Goal: Task Accomplishment & Management: Use online tool/utility

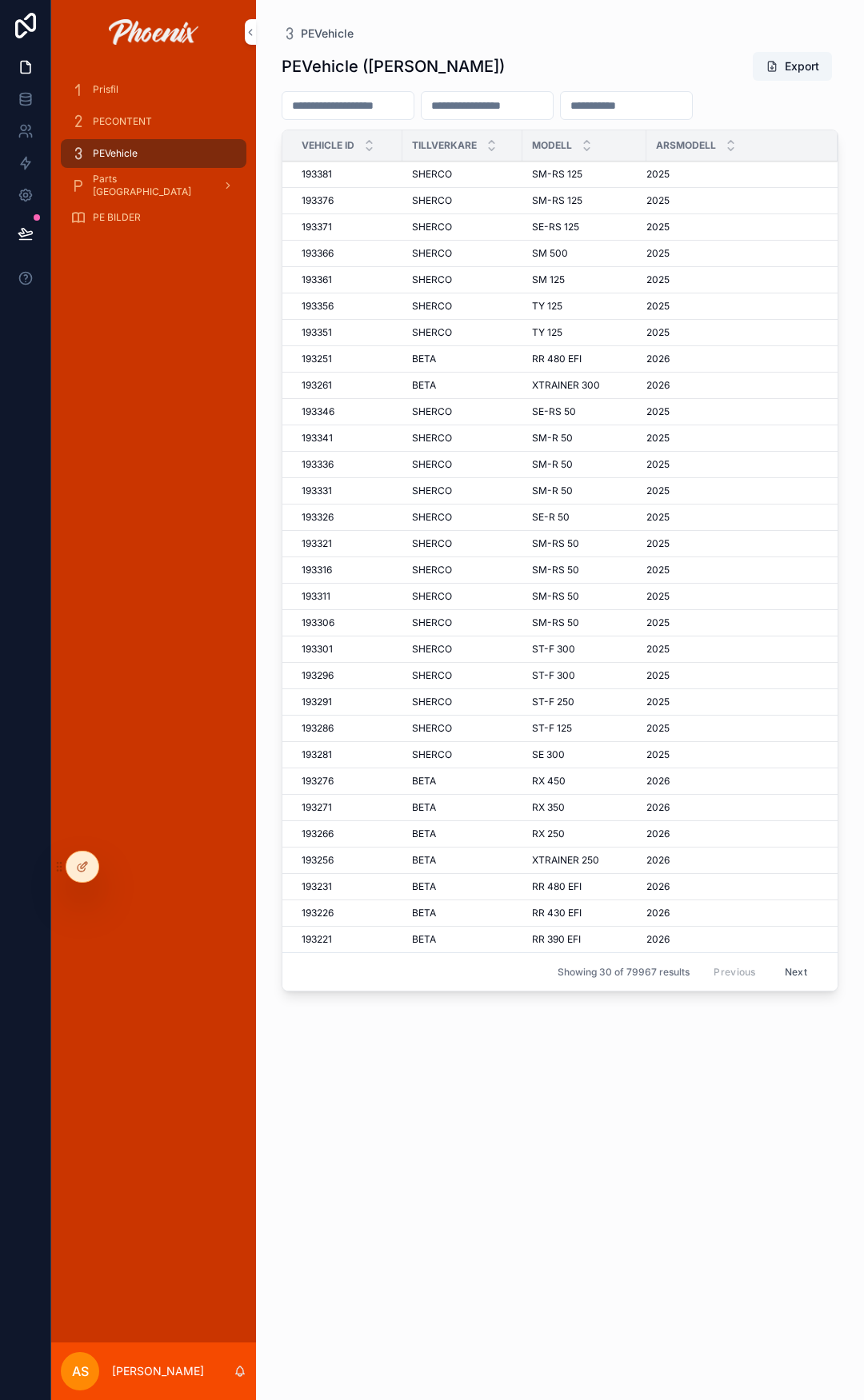
click at [118, 115] on div "PECONTENT" at bounding box center [154, 121] width 166 height 26
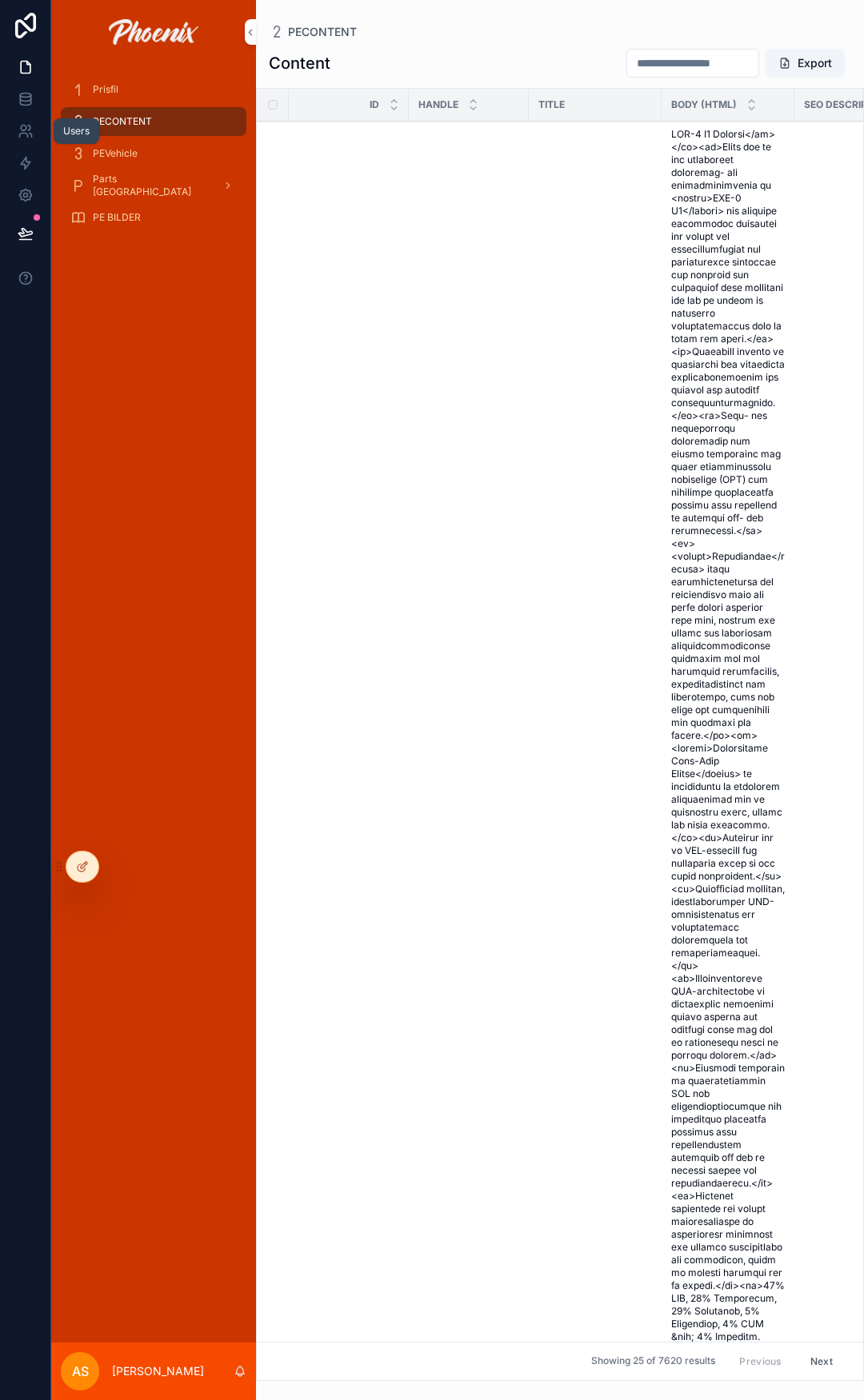
click at [26, 101] on icon at bounding box center [25, 98] width 11 height 7
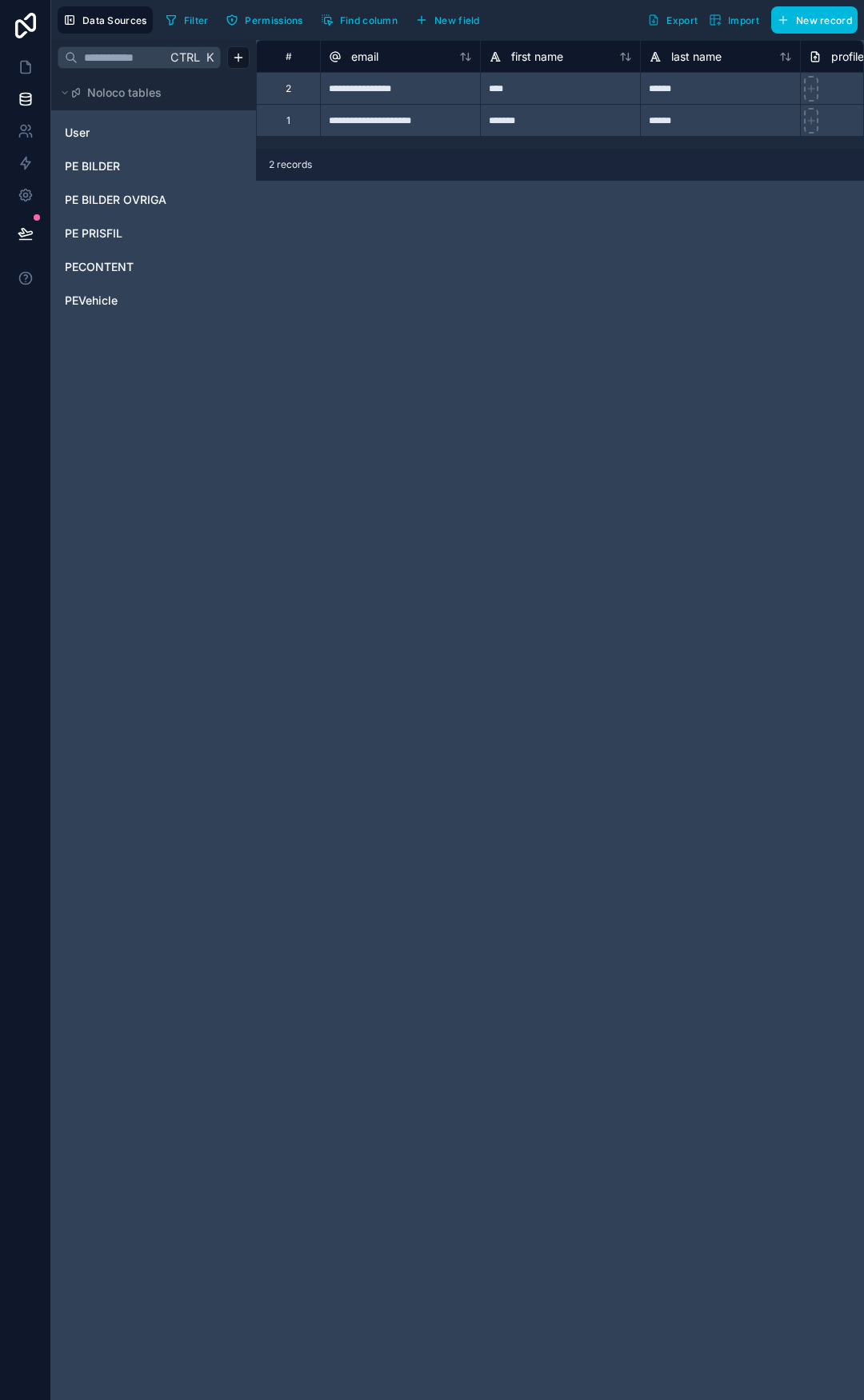
click at [104, 271] on span "PECONTENT" at bounding box center [100, 267] width 69 height 16
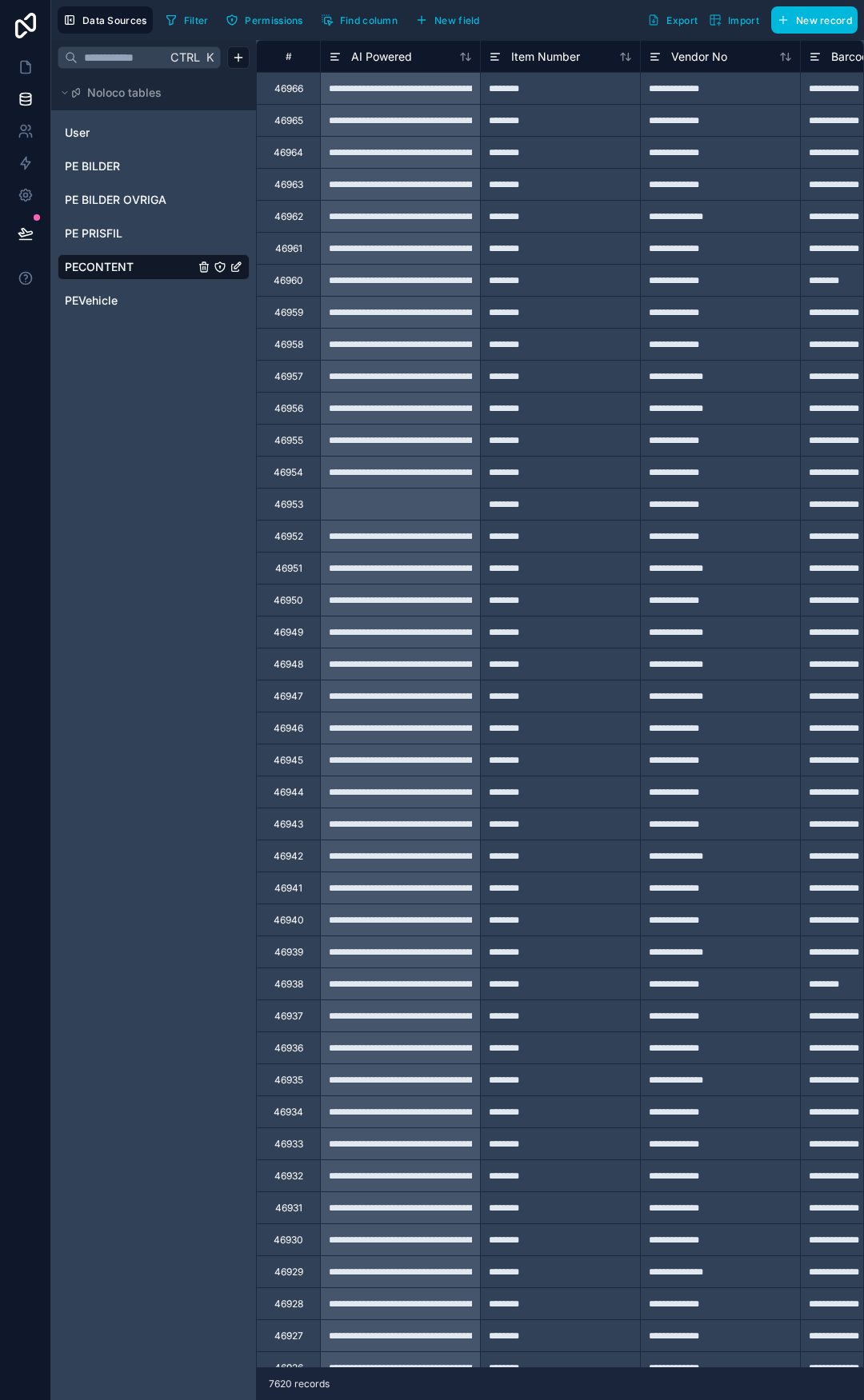
click at [746, 22] on span "Import" at bounding box center [743, 20] width 32 height 12
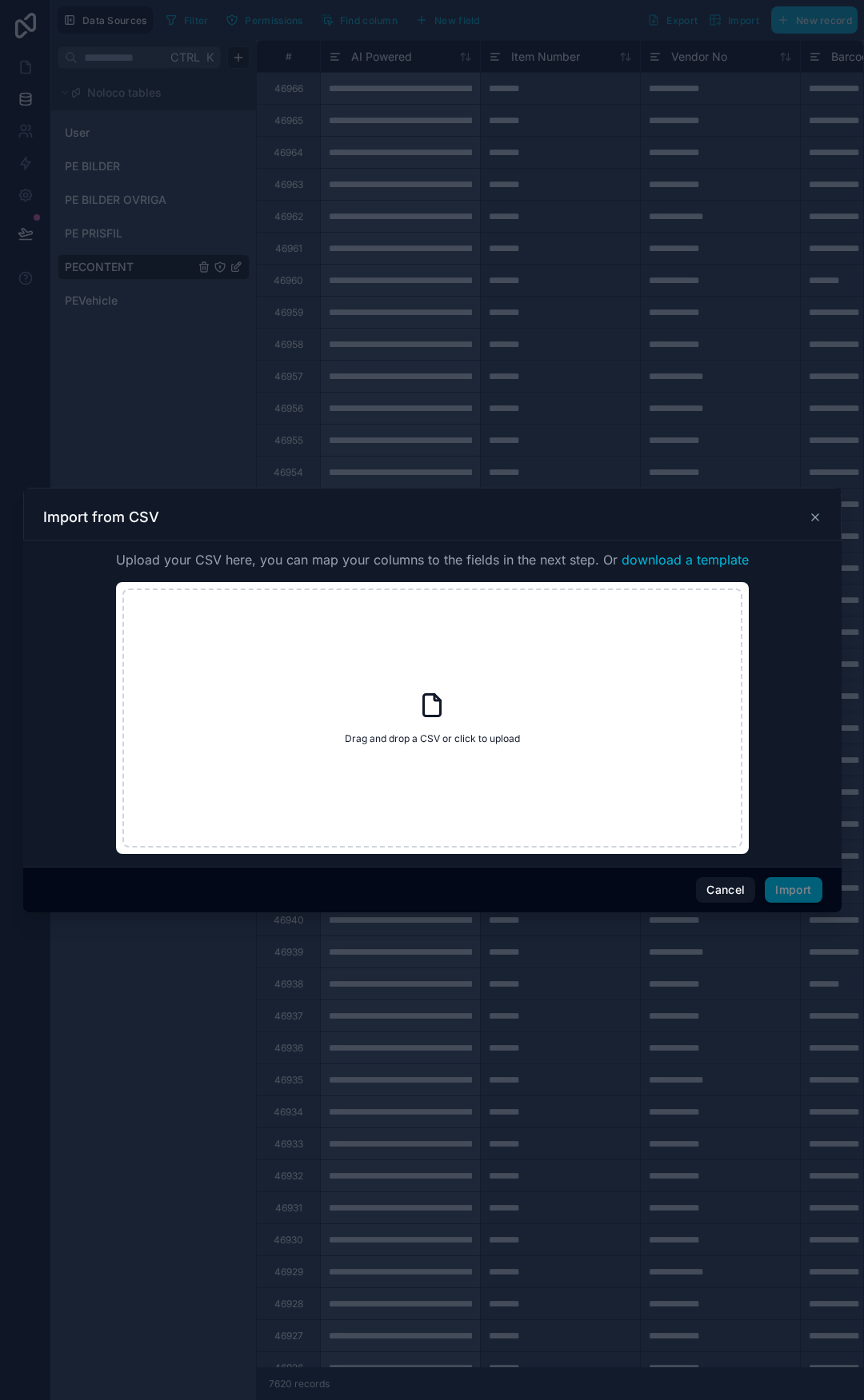
click at [429, 709] on icon at bounding box center [432, 705] width 29 height 29
type input "**********"
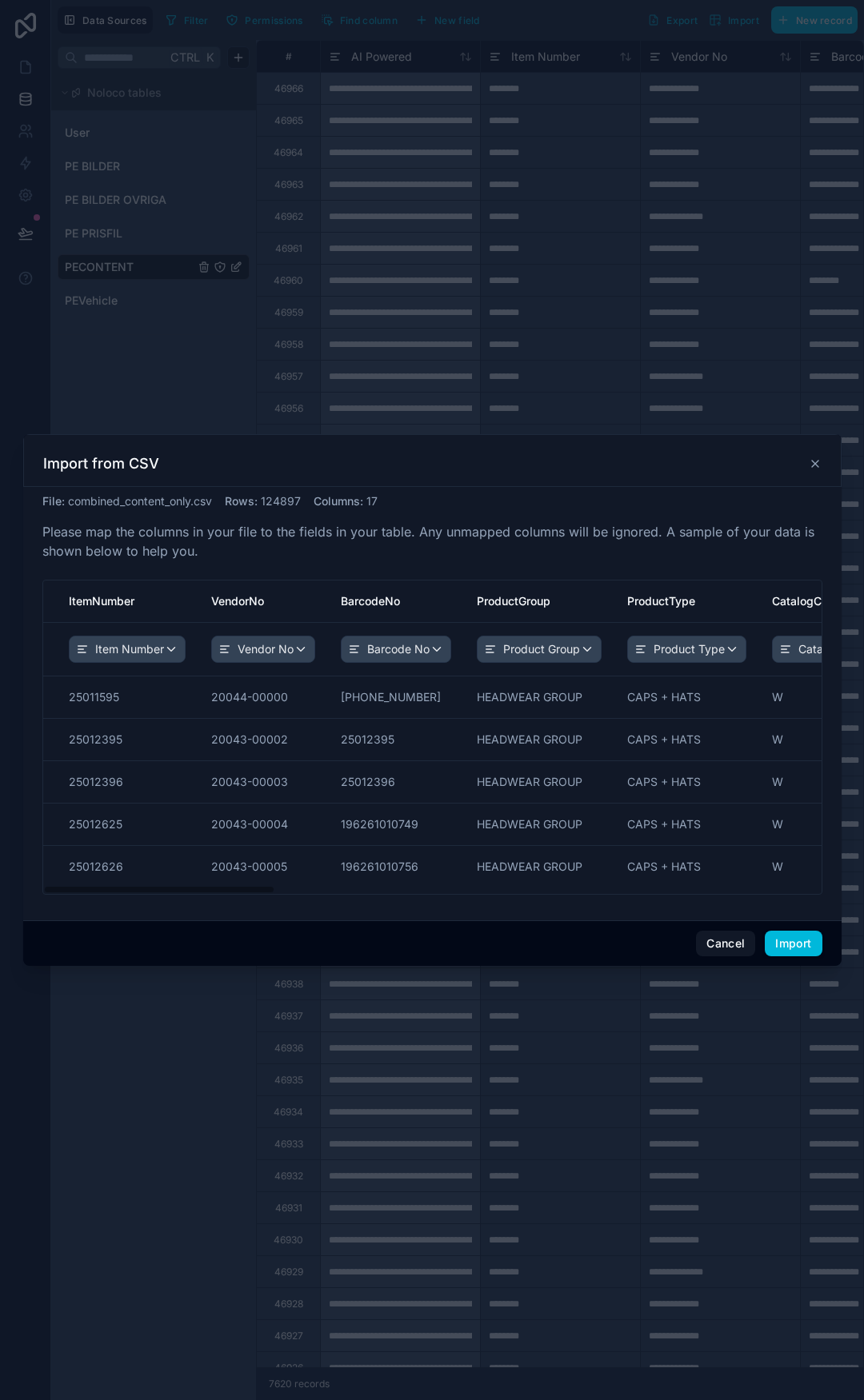
click at [798, 951] on button "Import" at bounding box center [792, 943] width 56 height 26
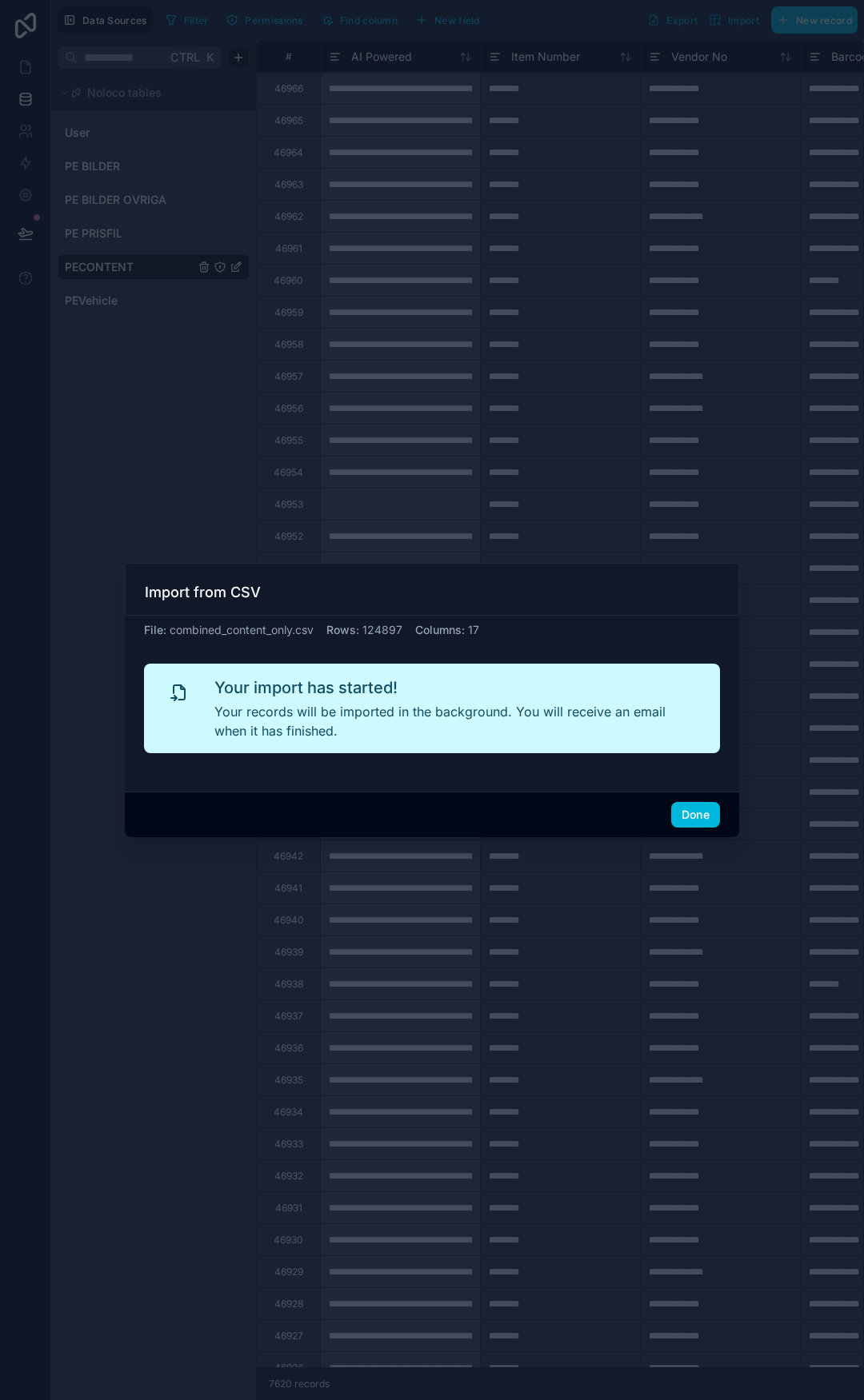
drag, startPoint x: 698, startPoint y: 818, endPoint x: 686, endPoint y: 815, distance: 12.4
click at [698, 818] on button "Done" at bounding box center [696, 815] width 49 height 26
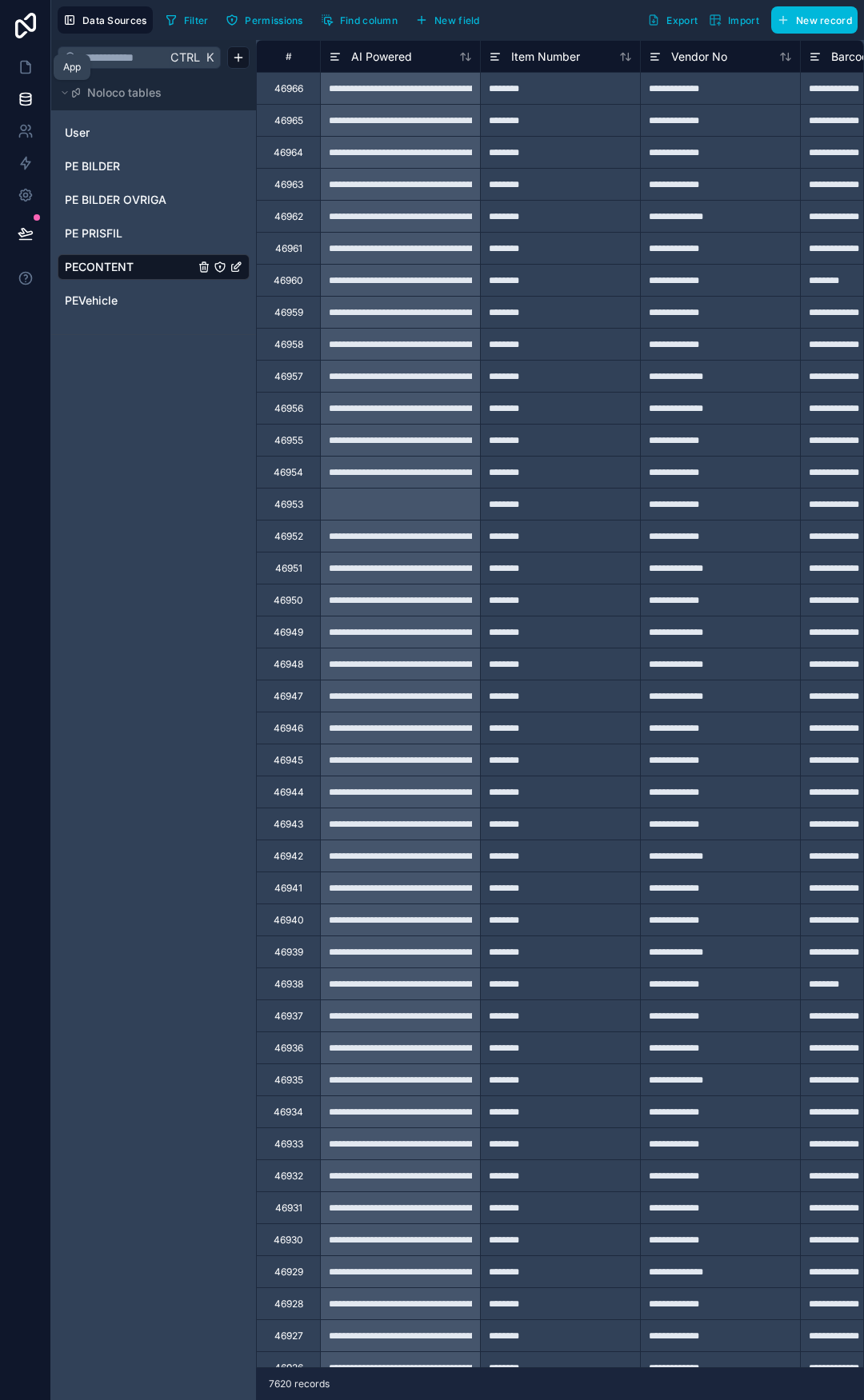
click at [13, 59] on link at bounding box center [25, 67] width 51 height 32
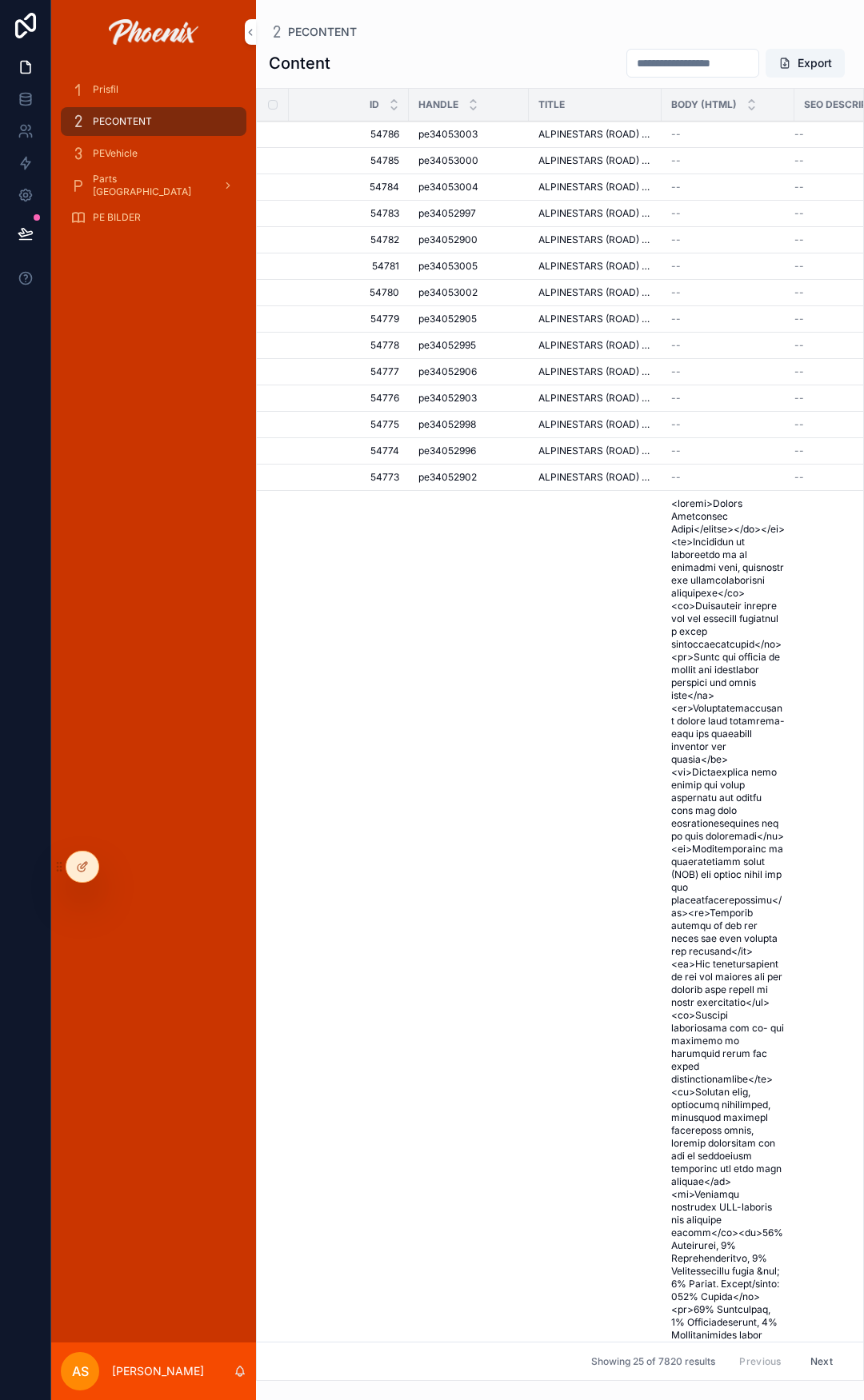
click at [150, 139] on link "PEVehicle" at bounding box center [154, 153] width 186 height 29
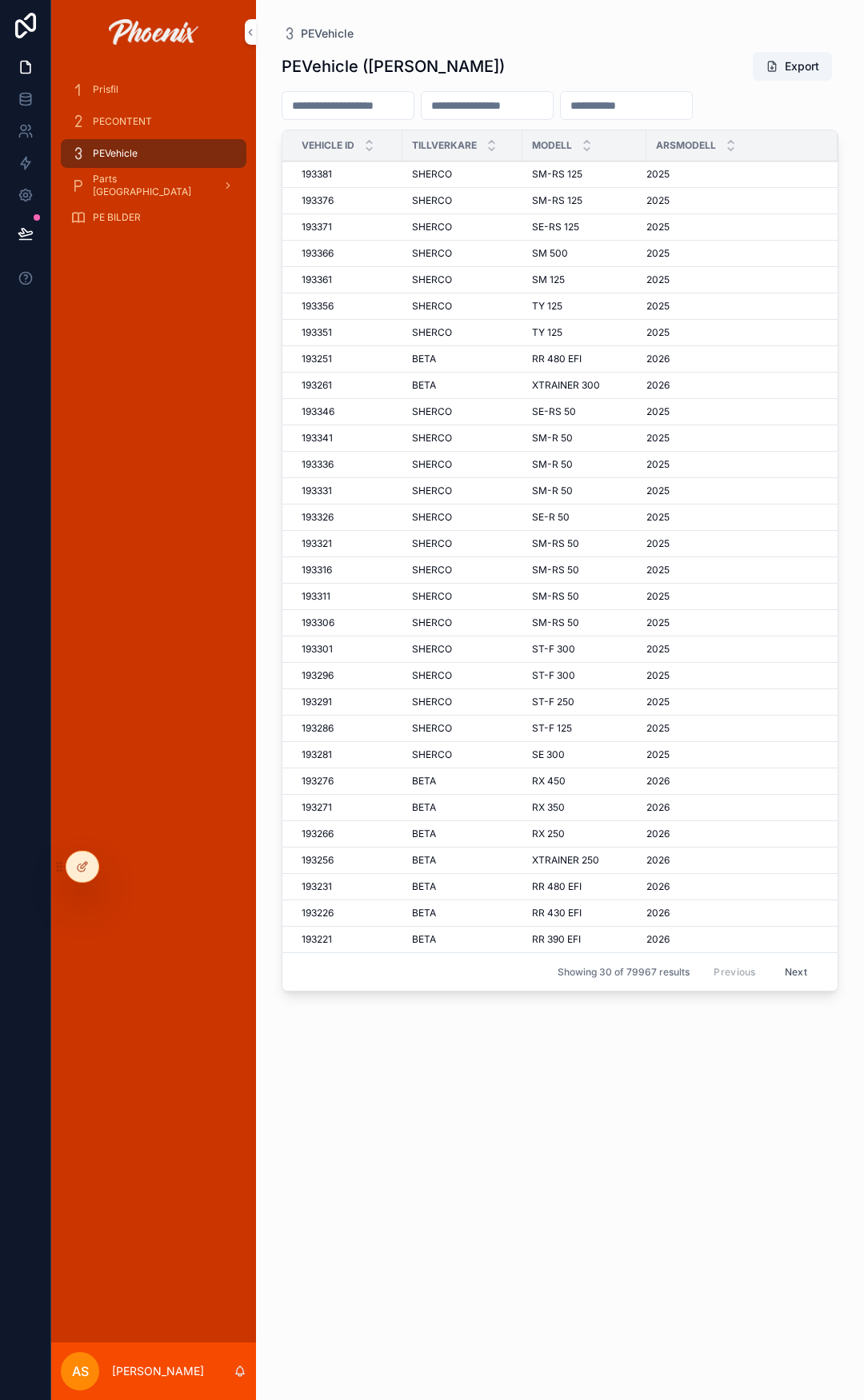
click at [154, 120] on div "PECONTENT" at bounding box center [154, 121] width 166 height 26
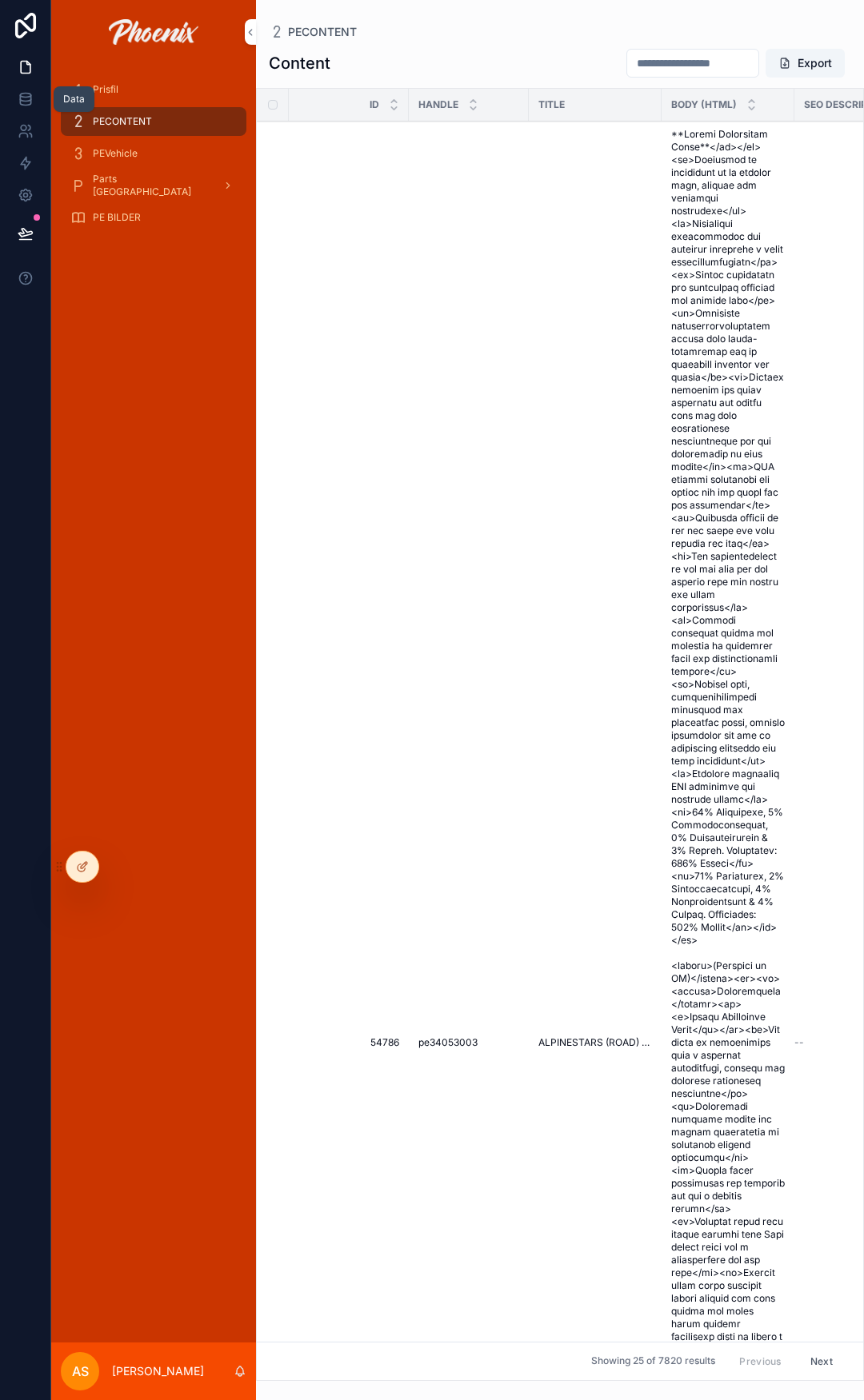
click at [30, 102] on icon at bounding box center [25, 98] width 16 height 16
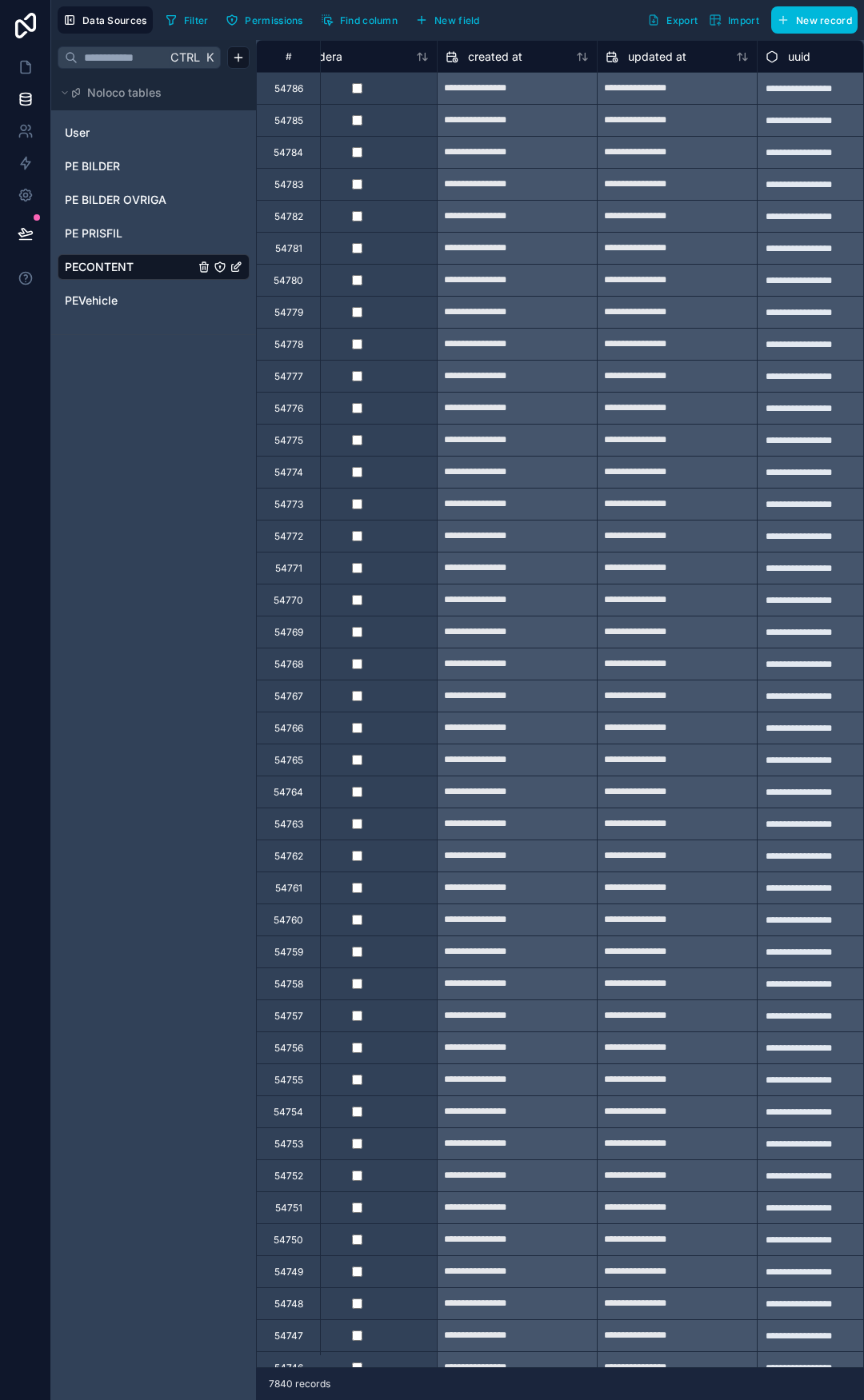
scroll to position [0, 3309]
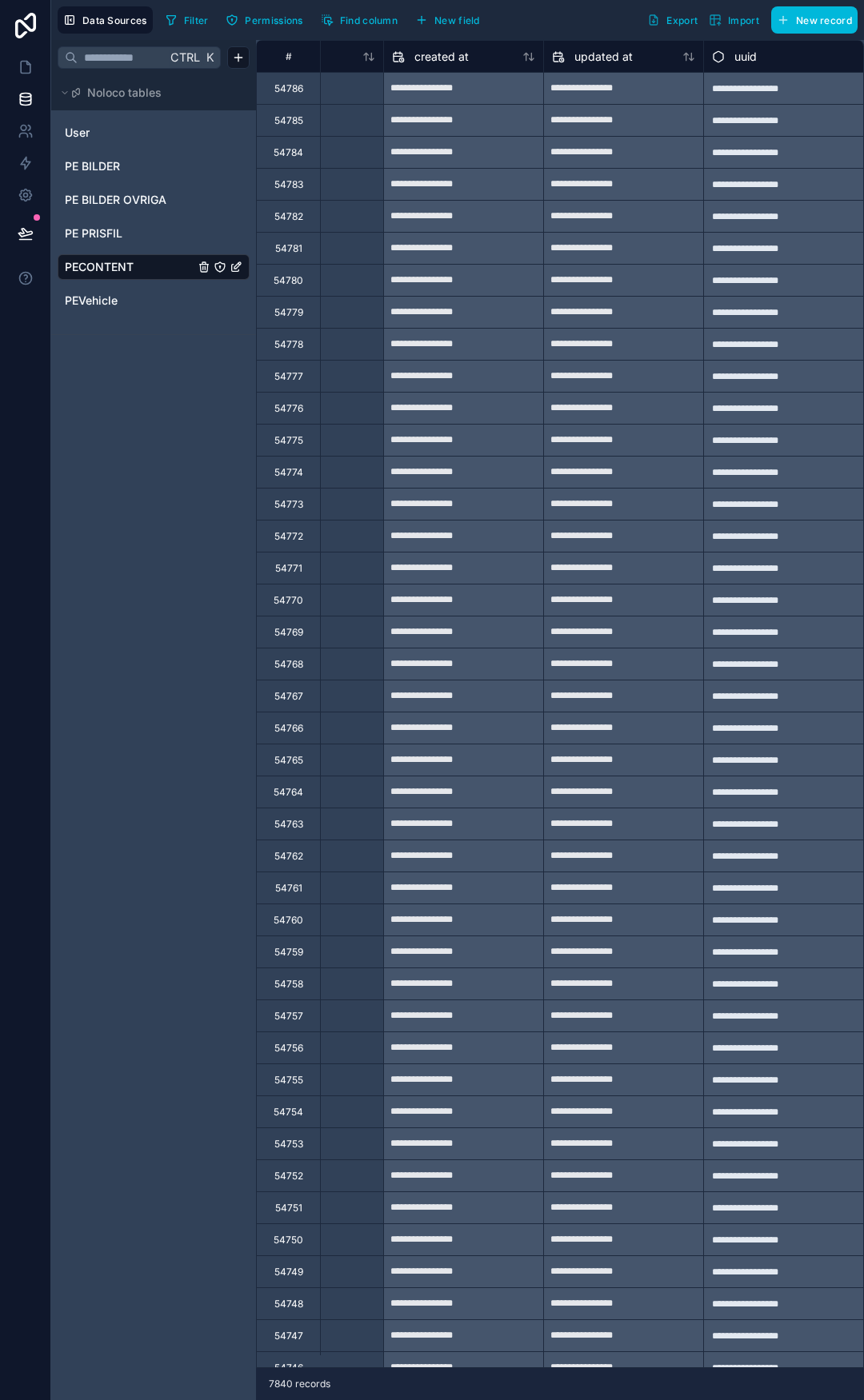
click at [10, 48] on link at bounding box center [26, 26] width 52 height 52
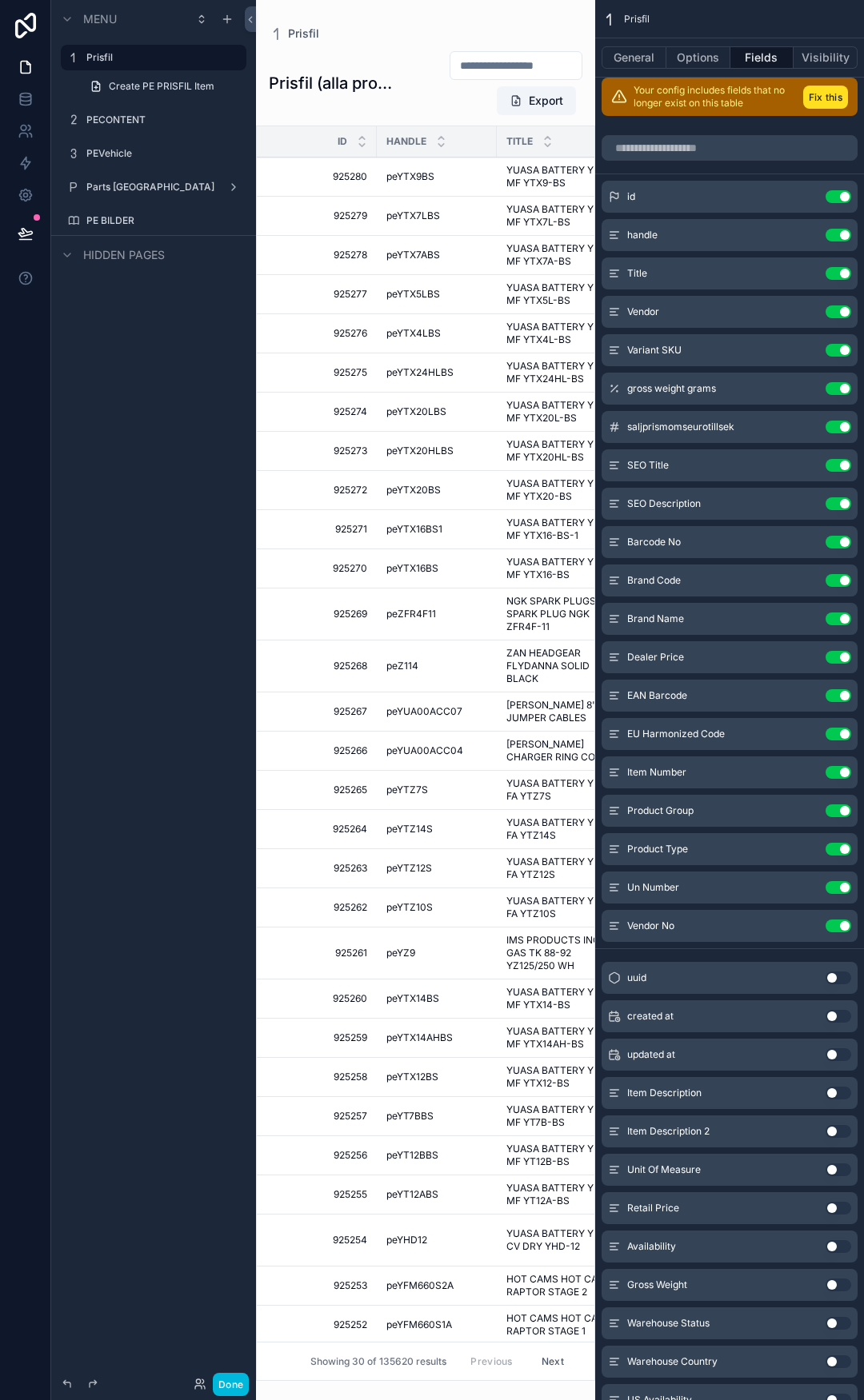
click at [138, 123] on label "PECONTENT" at bounding box center [161, 120] width 150 height 12
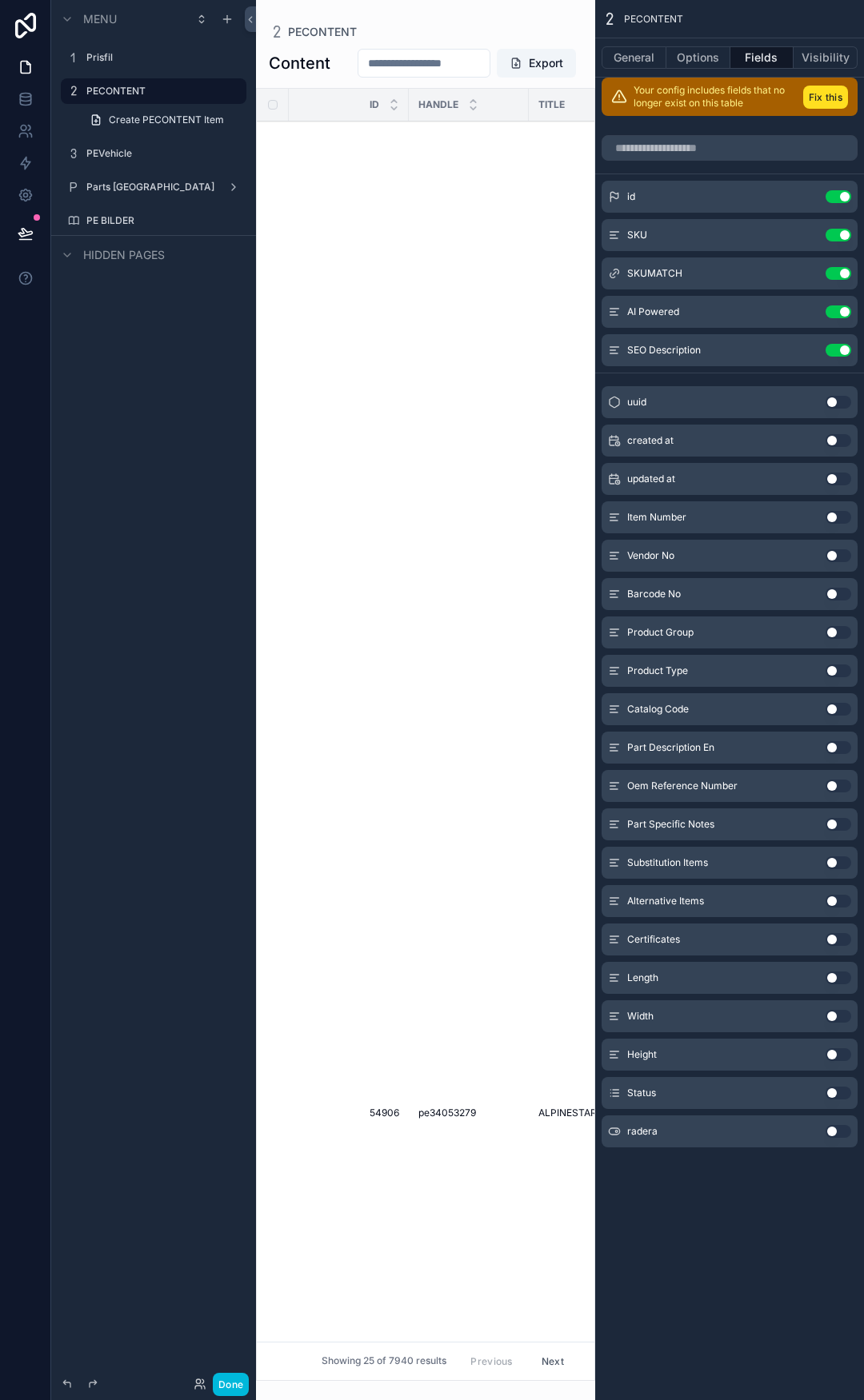
drag, startPoint x: 233, startPoint y: 1389, endPoint x: 235, endPoint y: 1378, distance: 11.2
click at [234, 1387] on button "Done" at bounding box center [231, 1385] width 36 height 23
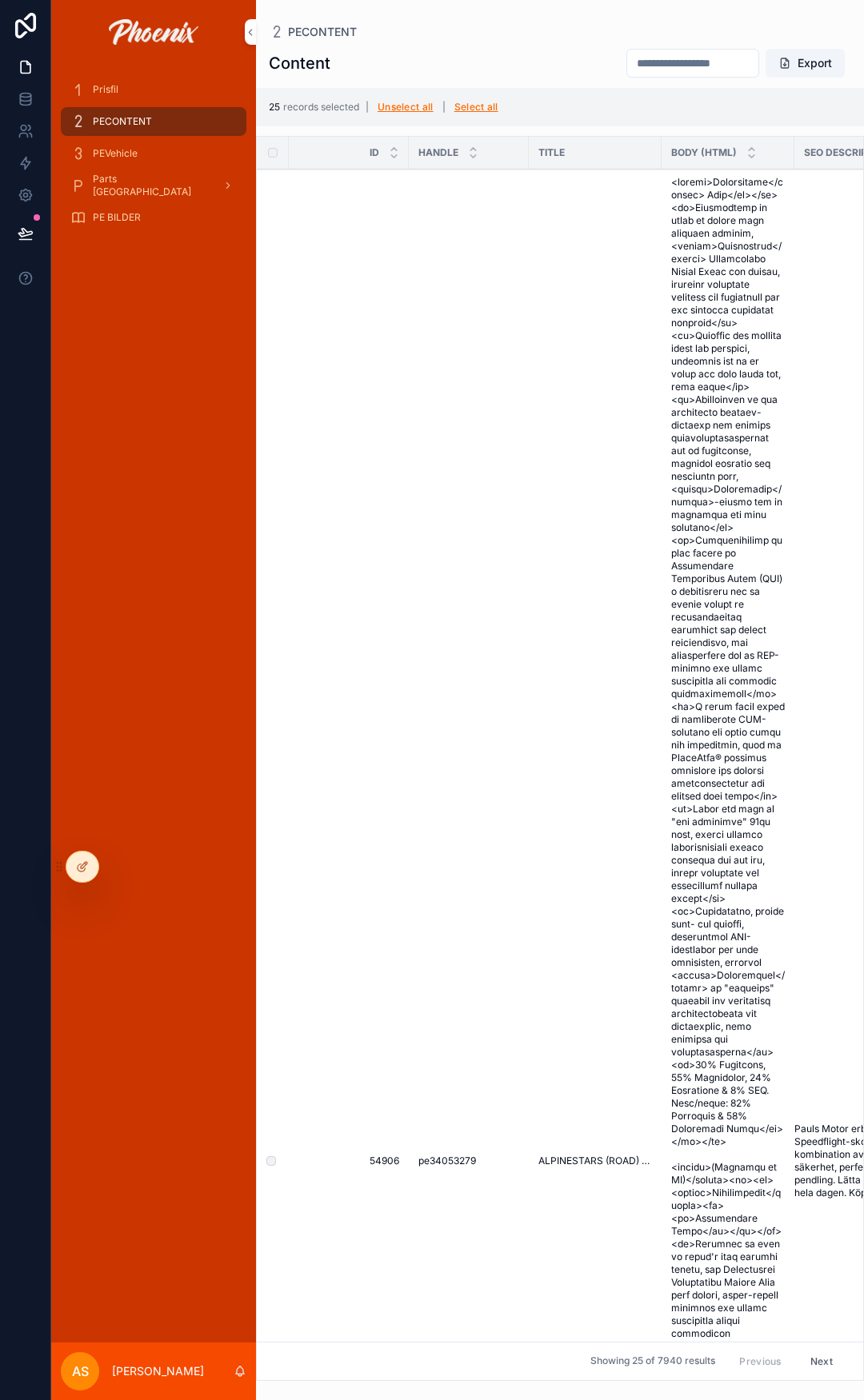
click at [798, 60] on button "Export" at bounding box center [805, 63] width 79 height 29
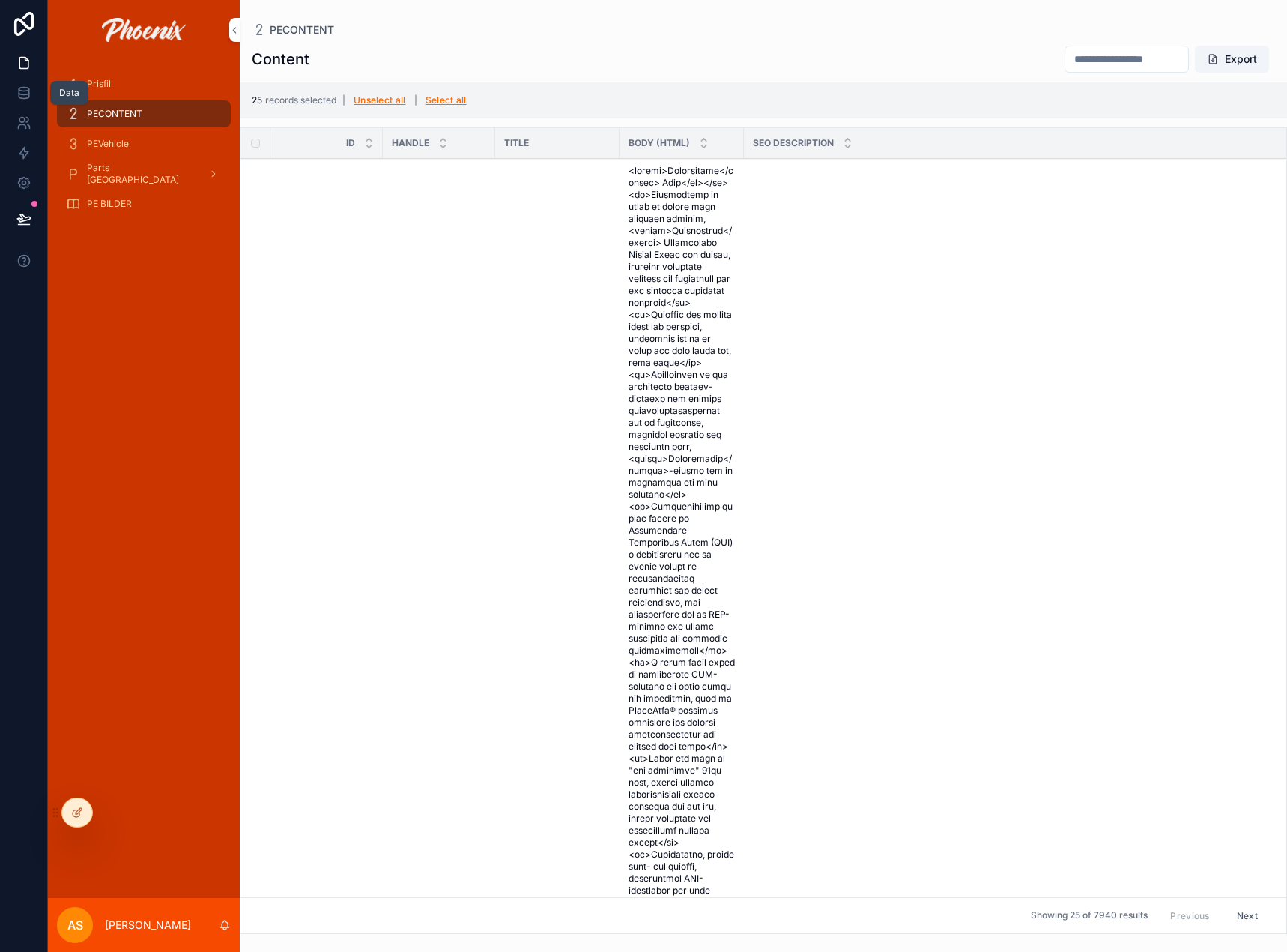
click at [27, 96] on icon at bounding box center [23, 92] width 15 height 15
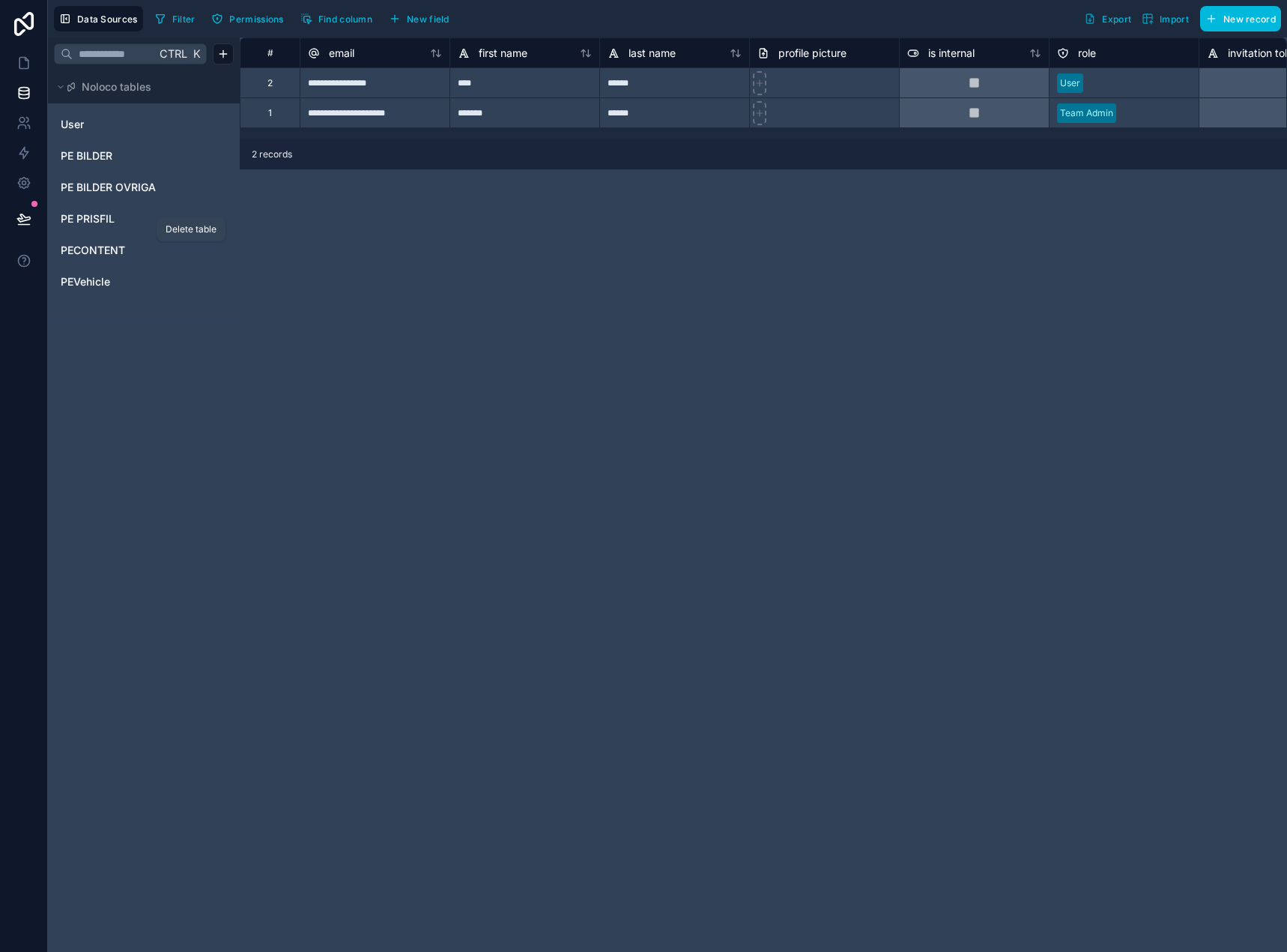
click at [190, 251] on icon "PECONTENT" at bounding box center [190, 250] width 0 height 3
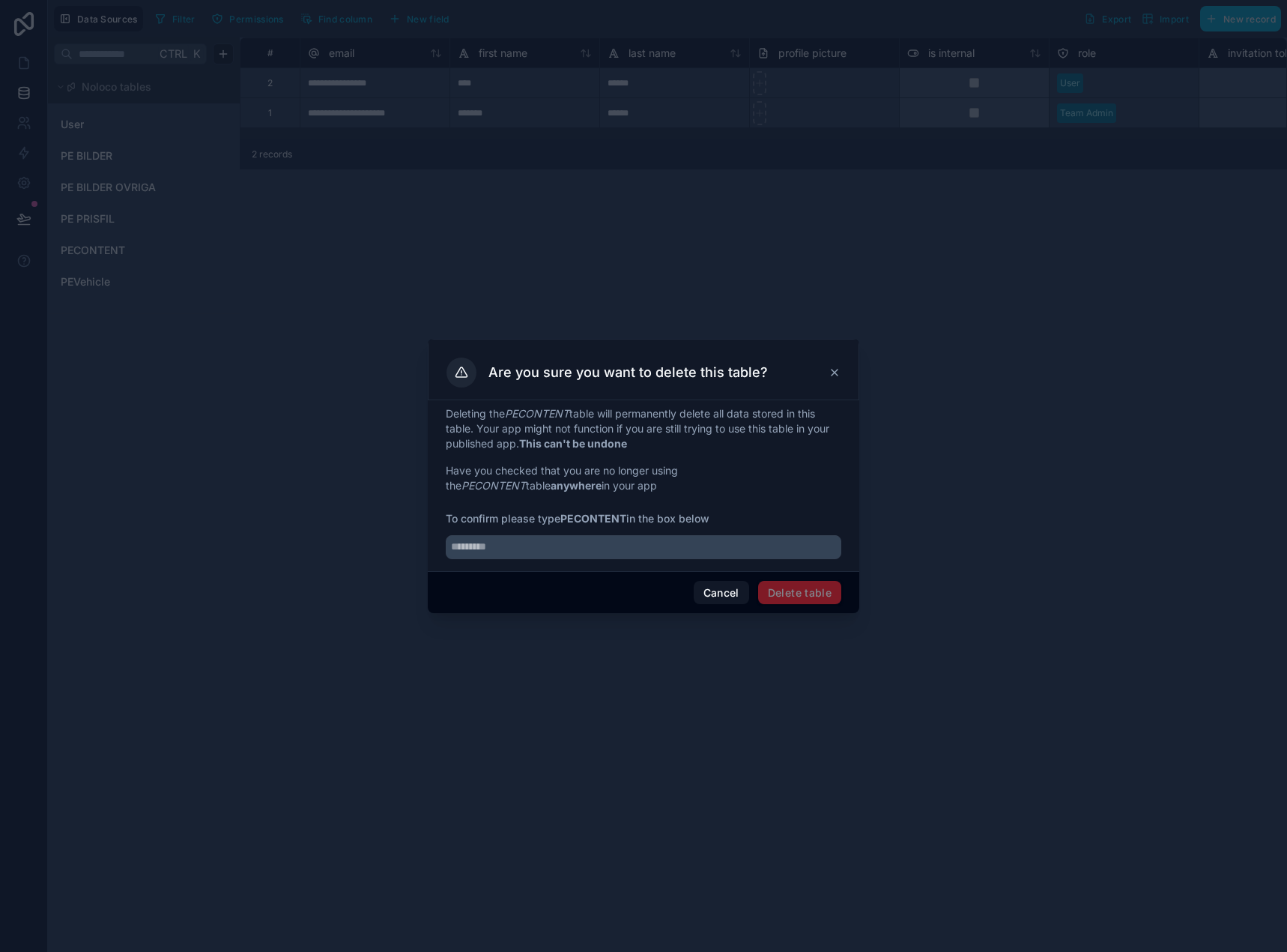
click at [577, 515] on strong "PECONTENT" at bounding box center [593, 518] width 66 height 13
copy span "PECONTENT"
click at [602, 547] on input "text" at bounding box center [643, 547] width 395 height 24
paste input "*********"
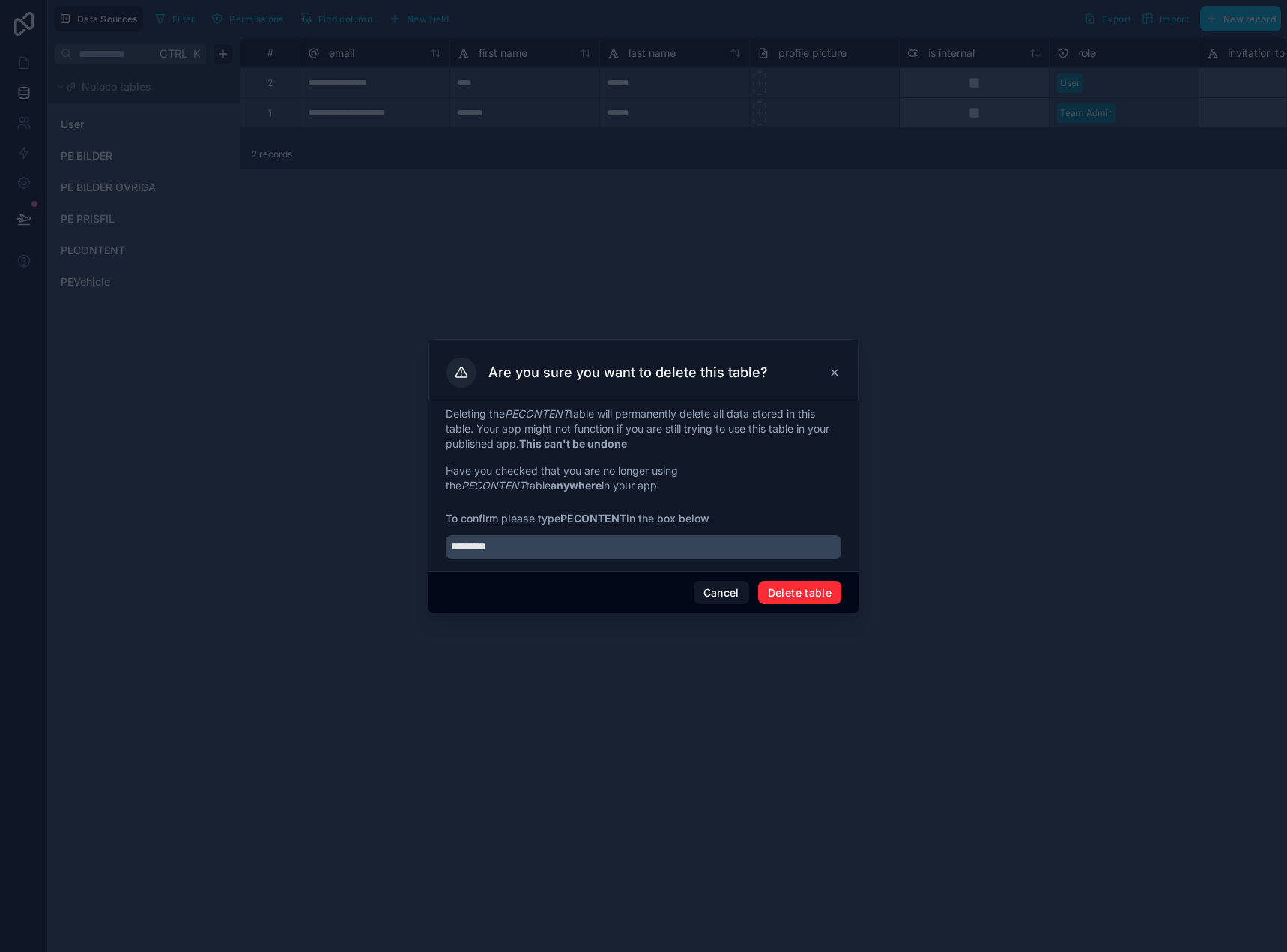
type input "*********"
click at [805, 594] on button "Delete table" at bounding box center [799, 593] width 83 height 24
